Goal: Navigation & Orientation: Find specific page/section

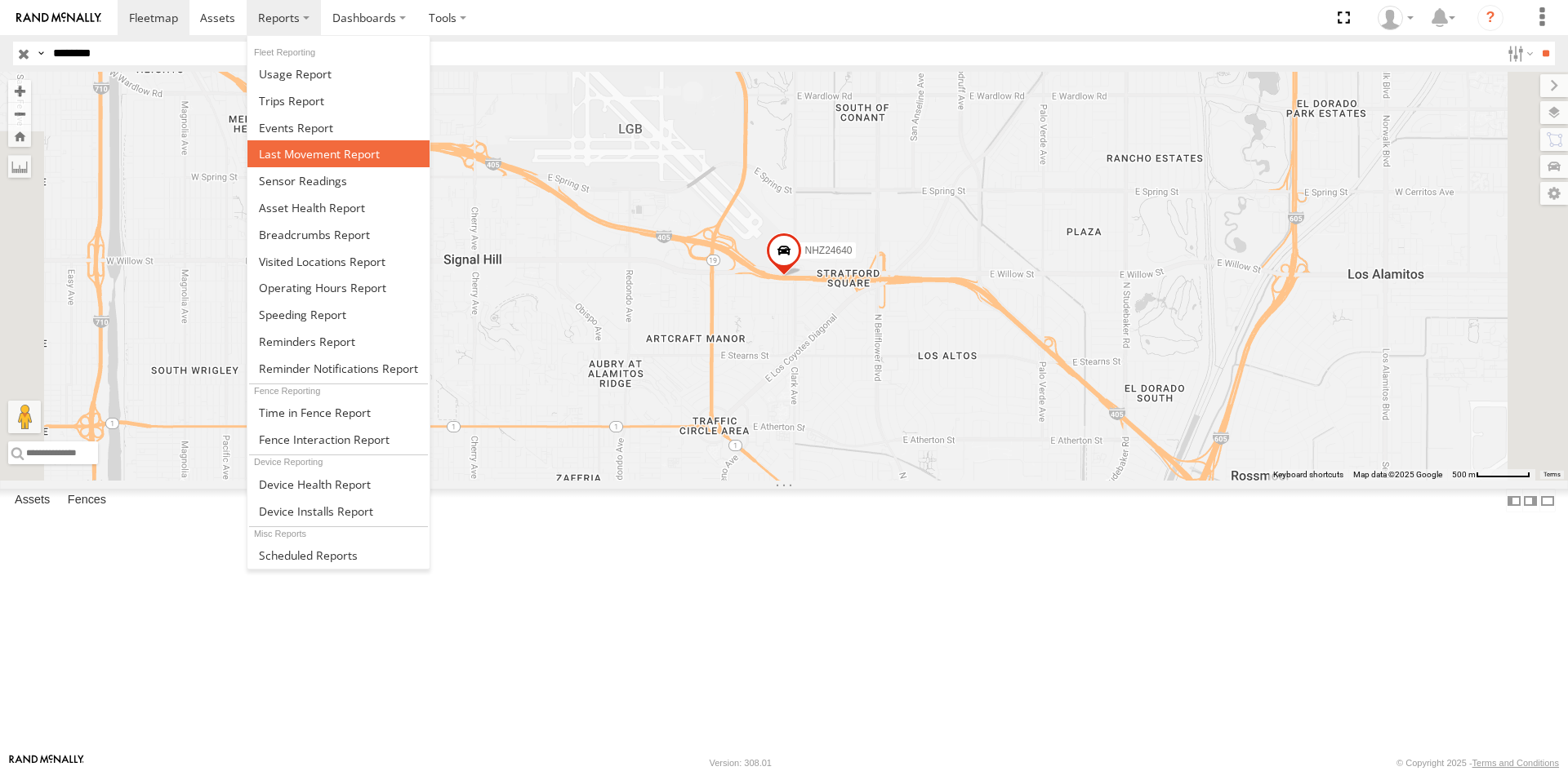
click at [299, 156] on span at bounding box center [319, 154] width 121 height 16
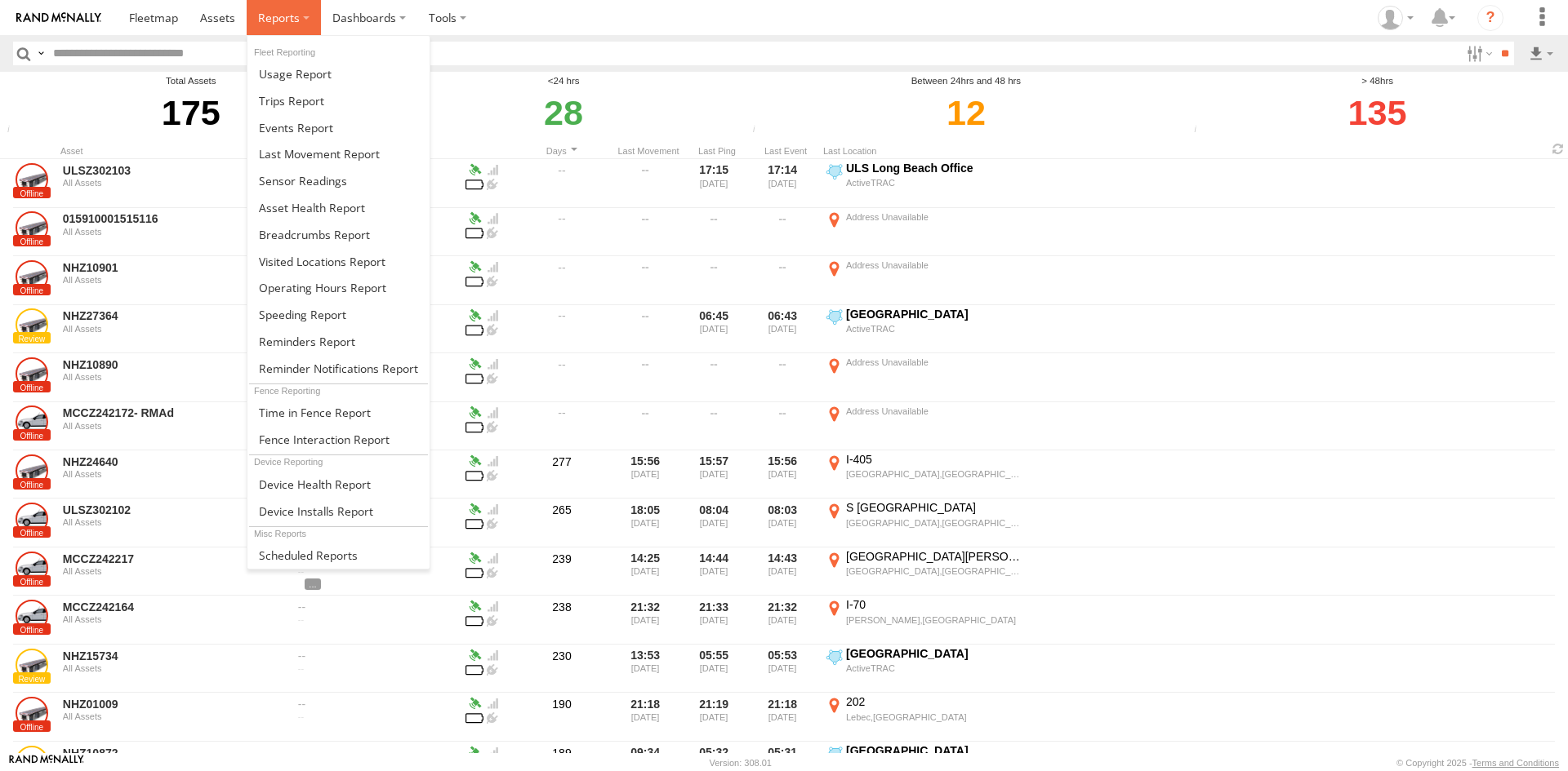
click at [303, 18] on label at bounding box center [284, 18] width 75 height 35
click at [337, 210] on span at bounding box center [312, 208] width 106 height 16
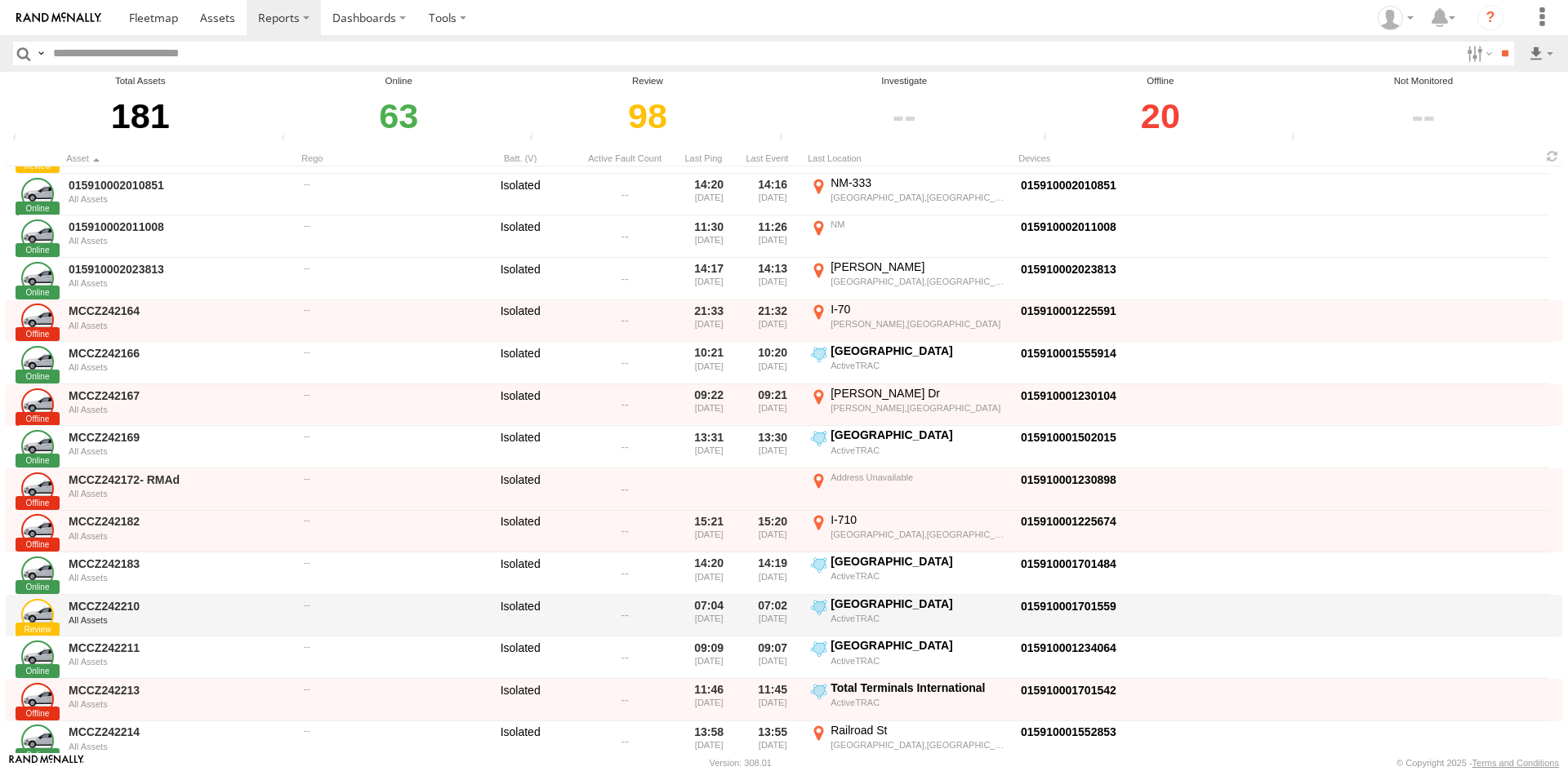
scroll to position [490, 0]
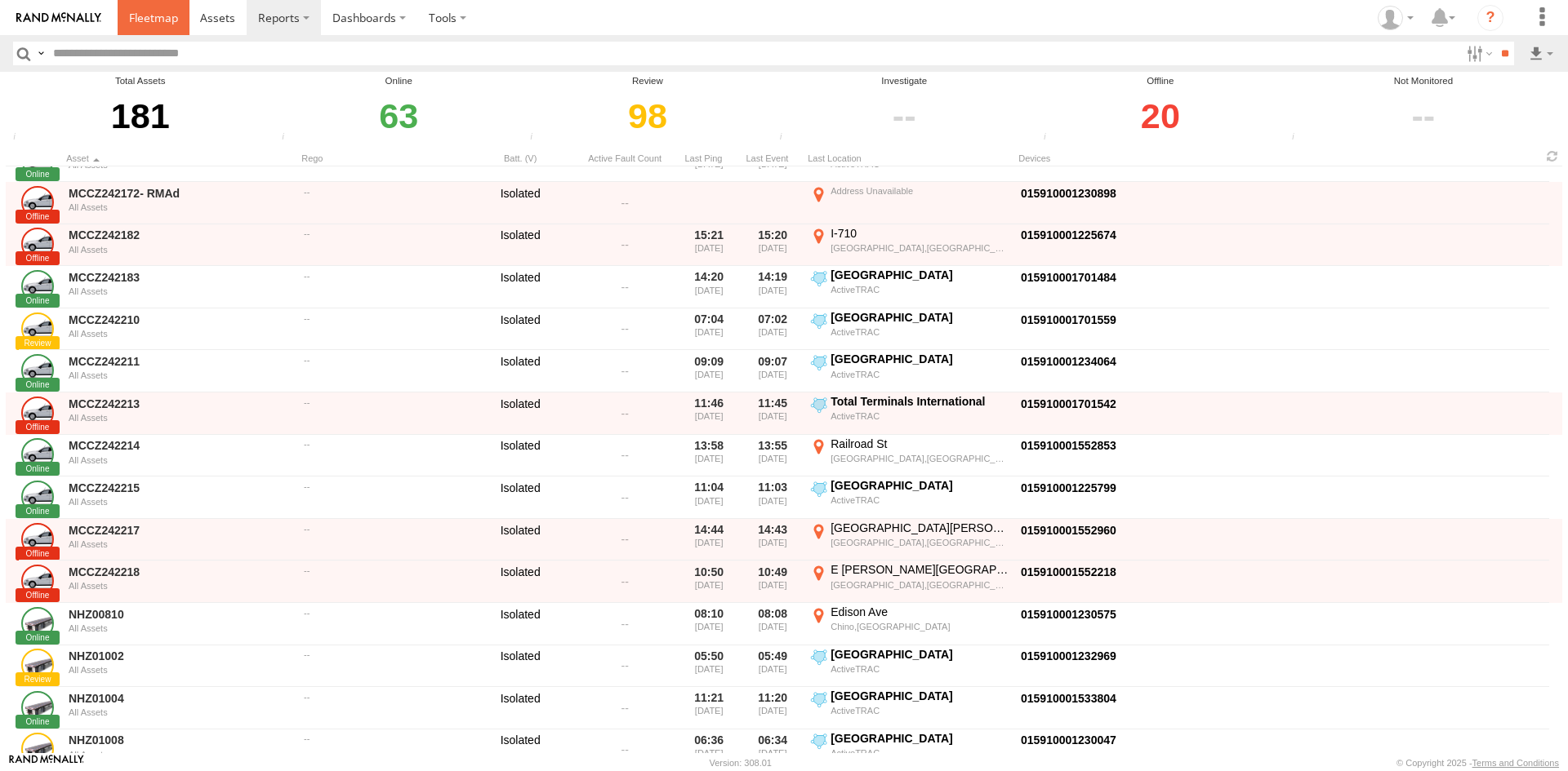
click at [170, 27] on link at bounding box center [153, 18] width 72 height 35
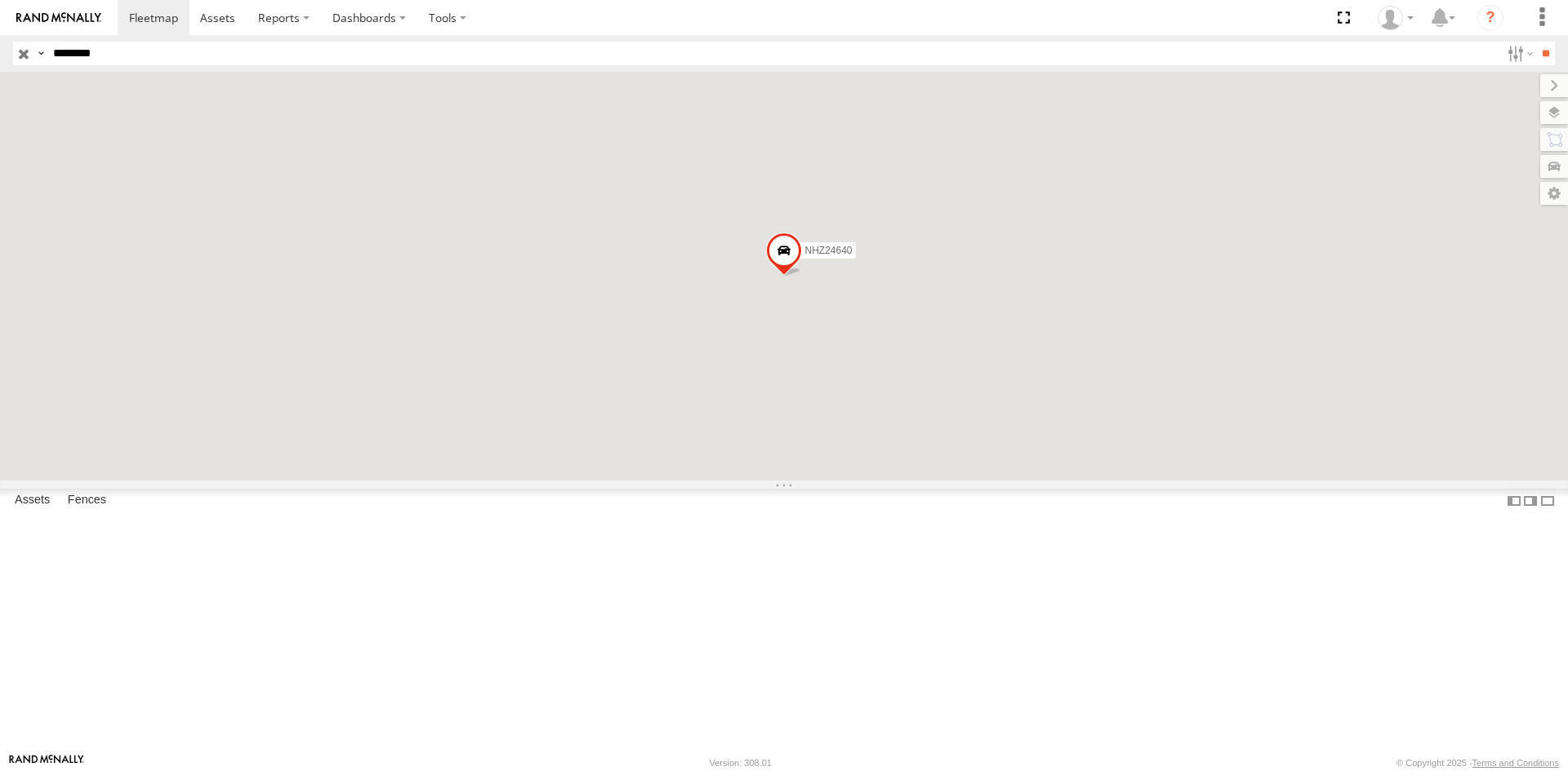
click at [0, 0] on link "Fence Mgt" at bounding box center [0, 0] width 0 height 0
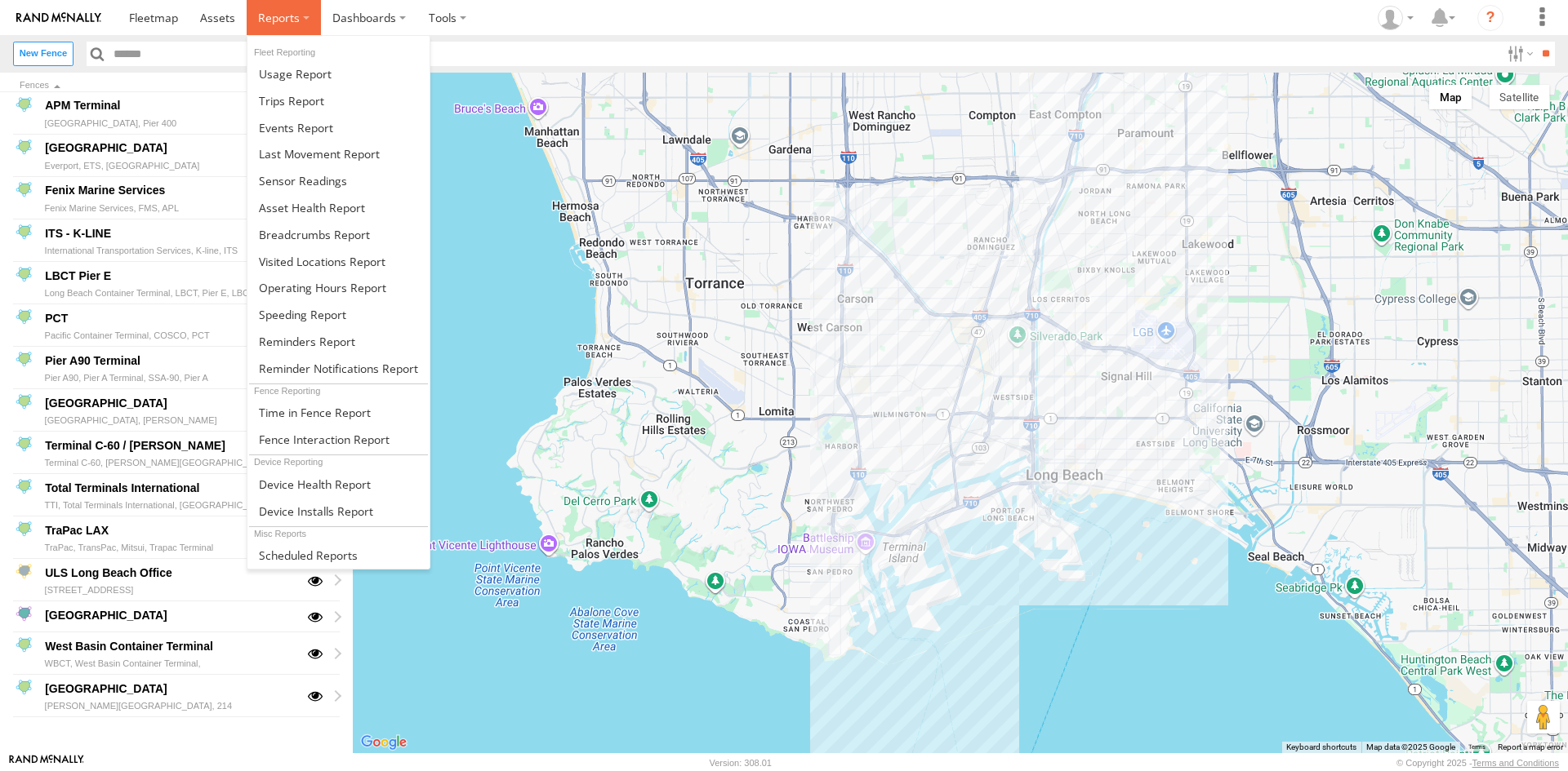
click at [304, 25] on label at bounding box center [284, 18] width 75 height 35
click at [318, 189] on span at bounding box center [303, 181] width 89 height 16
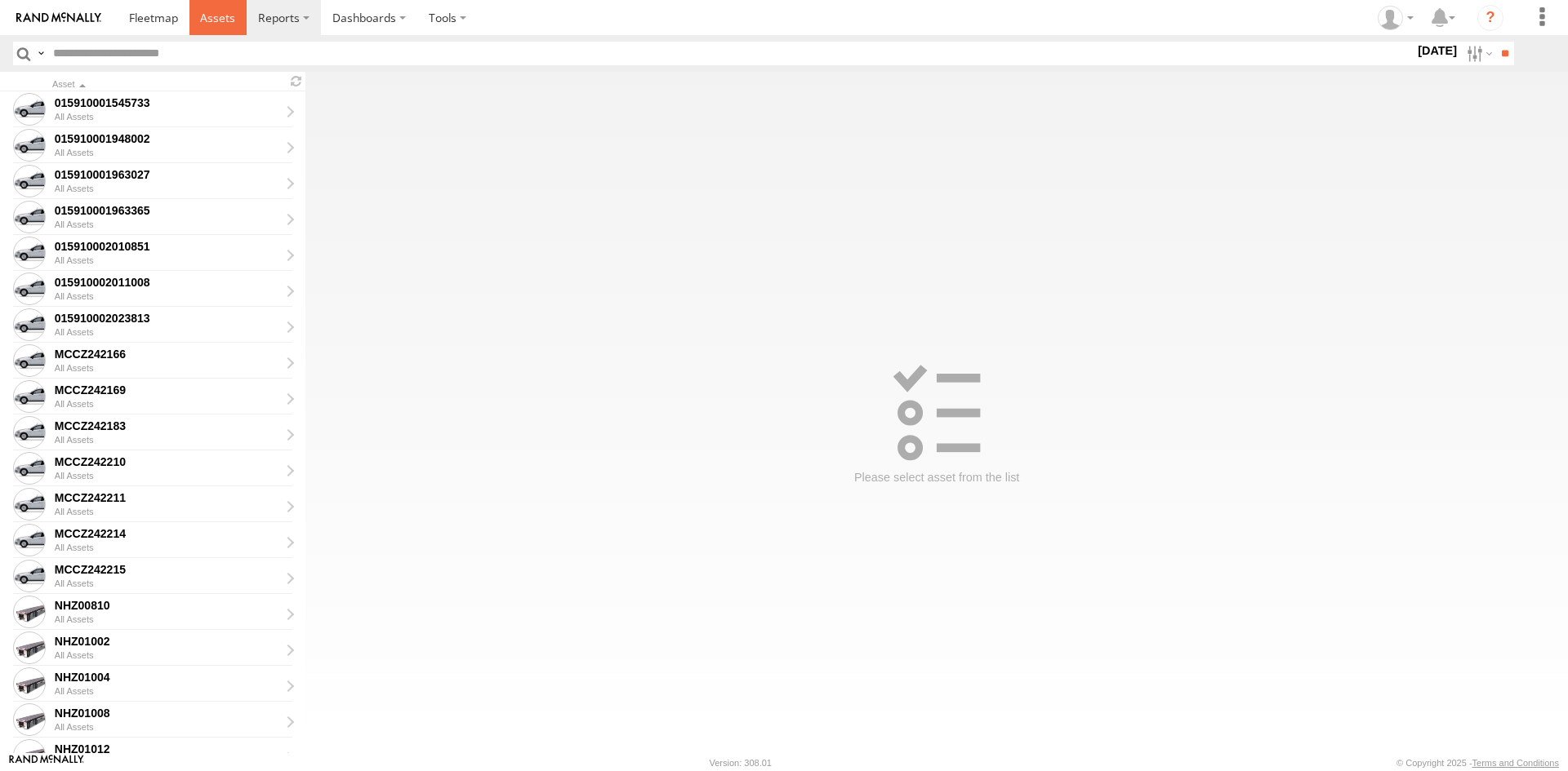
click at [232, 23] on span at bounding box center [217, 18] width 35 height 16
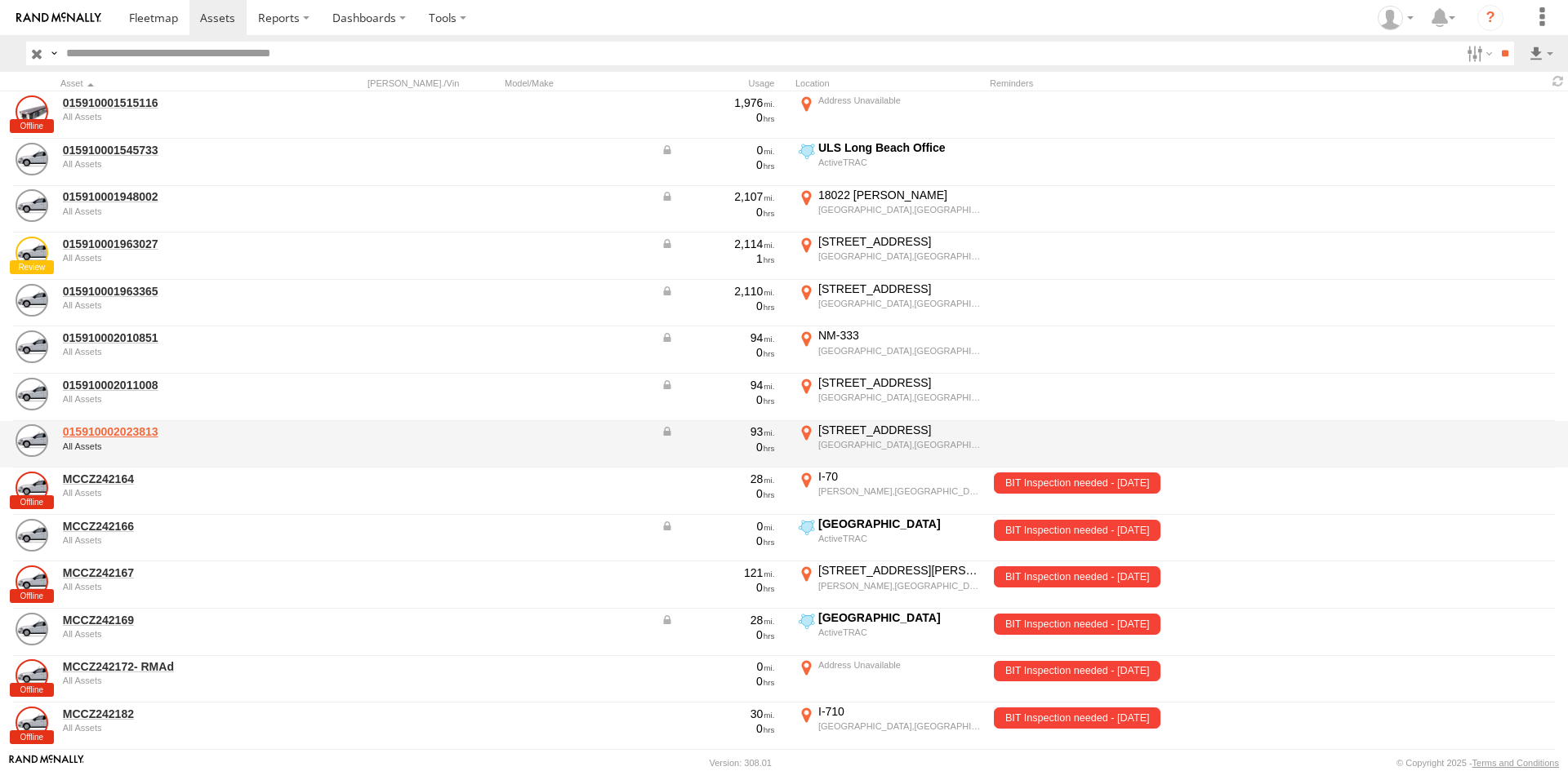
click at [142, 438] on link "015910002023813" at bounding box center [174, 432] width 223 height 15
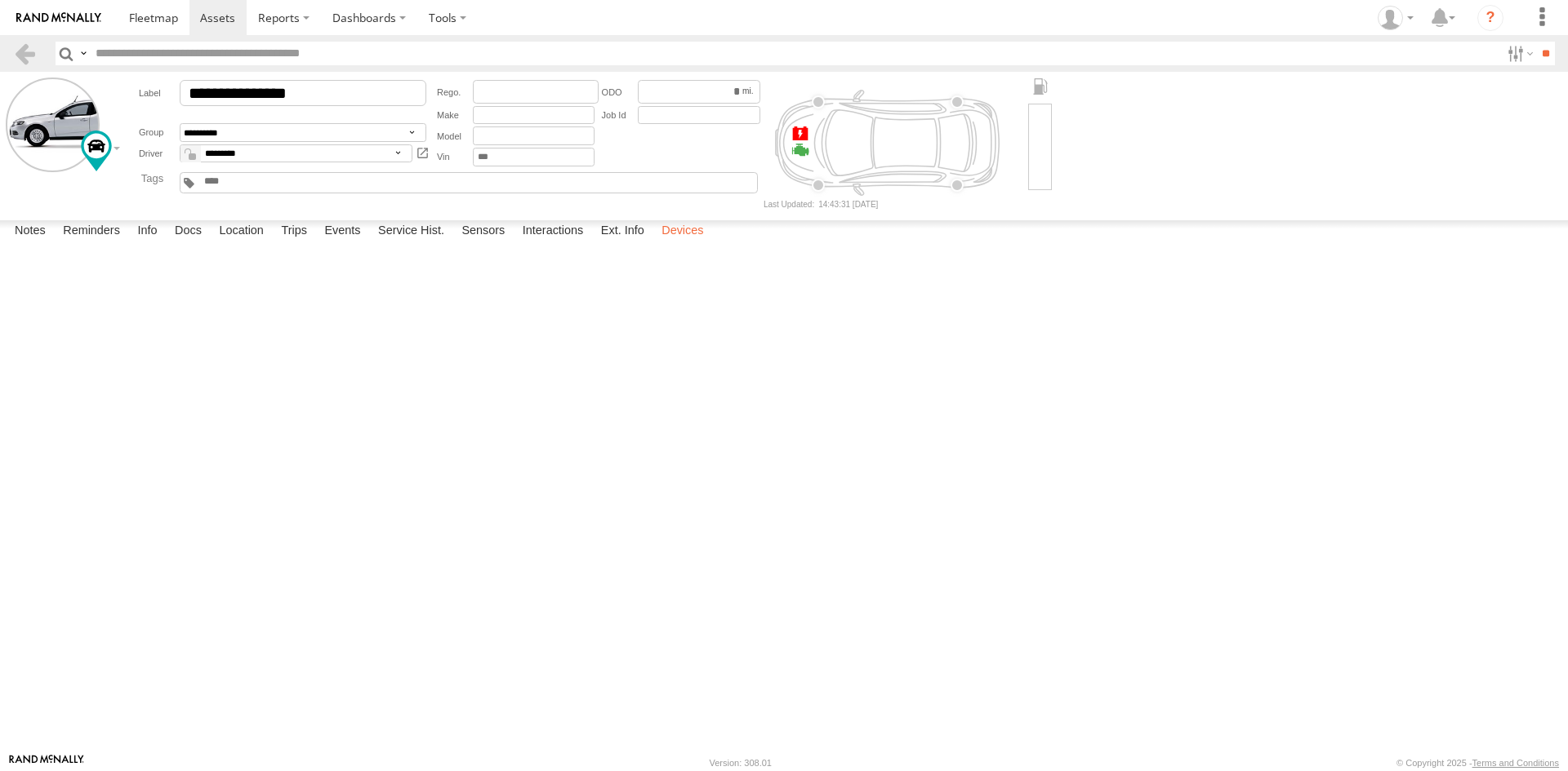
click at [683, 243] on label "Devices" at bounding box center [682, 231] width 58 height 23
click at [27, 59] on link at bounding box center [25, 53] width 24 height 24
